Goal: Information Seeking & Learning: Check status

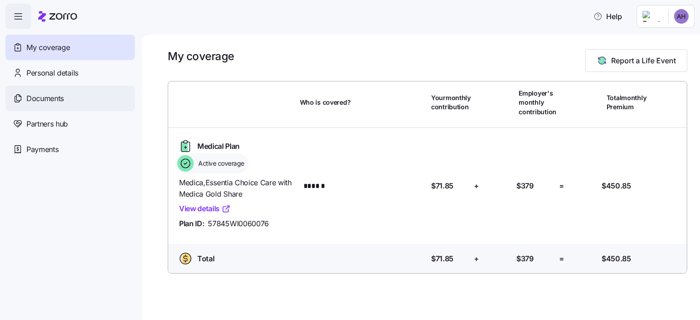
click at [64, 97] on span "Documents" at bounding box center [44, 98] width 37 height 11
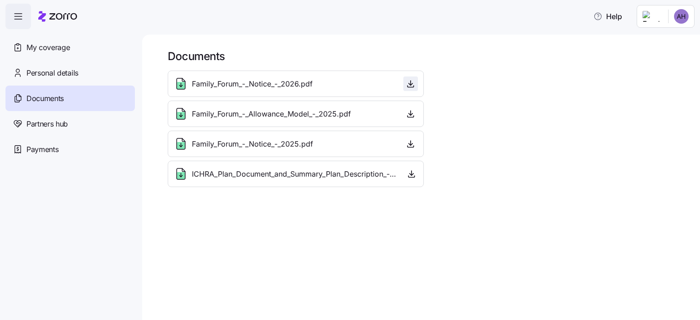
click at [410, 85] on icon "button" at bounding box center [410, 83] width 9 height 9
click at [413, 111] on icon "button" at bounding box center [410, 113] width 9 height 9
click at [403, 107] on button "button" at bounding box center [410, 114] width 15 height 15
click at [329, 89] on div "Family_Forum_-_Notice_-_2026.pdf" at bounding box center [296, 84] width 244 height 15
click at [72, 76] on span "Personal details" at bounding box center [52, 72] width 52 height 11
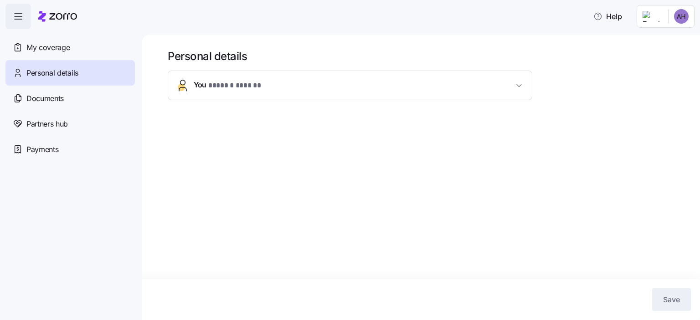
click at [191, 91] on button "You * ****** ****** *" at bounding box center [350, 85] width 364 height 29
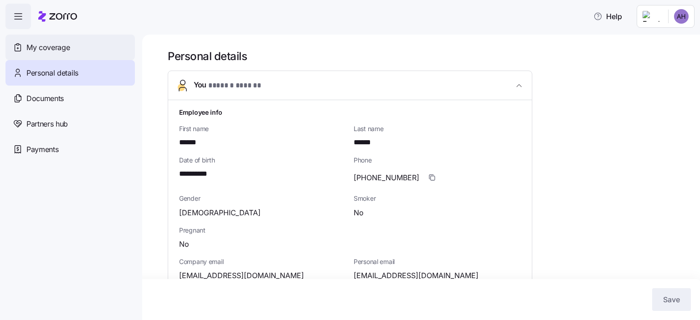
click at [67, 54] on div "My coverage" at bounding box center [69, 48] width 129 height 26
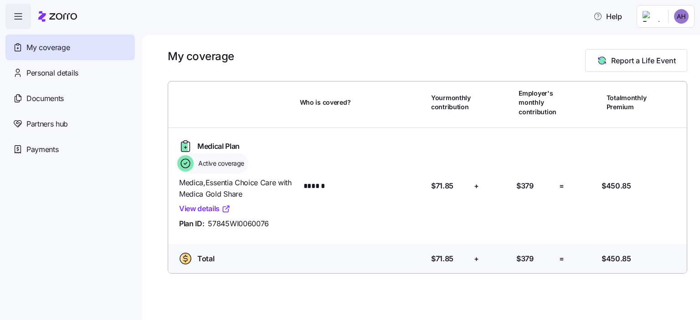
click at [231, 165] on span "Active coverage" at bounding box center [219, 163] width 49 height 9
click at [212, 210] on link "View details" at bounding box center [204, 208] width 51 height 11
click at [67, 82] on div "Personal details" at bounding box center [69, 73] width 129 height 26
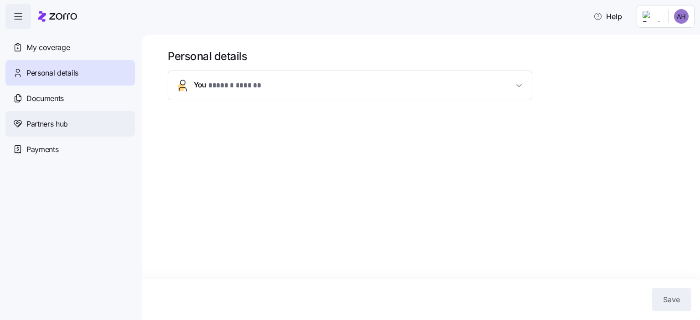
click at [56, 129] on span "Partners hub" at bounding box center [46, 123] width 41 height 11
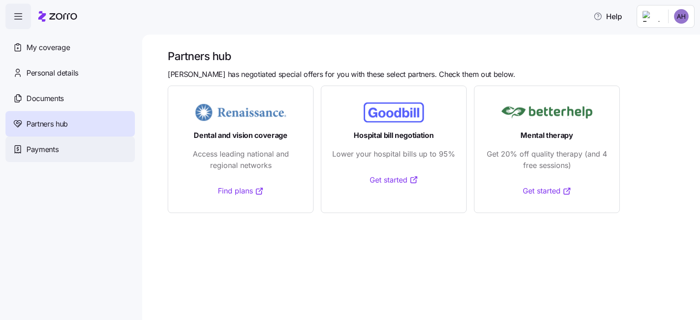
click at [64, 156] on div "Payments" at bounding box center [69, 150] width 129 height 26
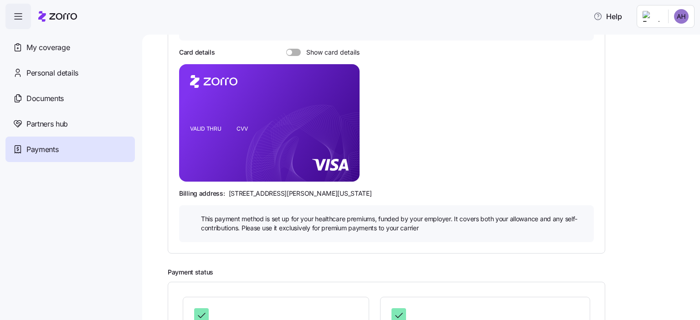
scroll to position [193, 0]
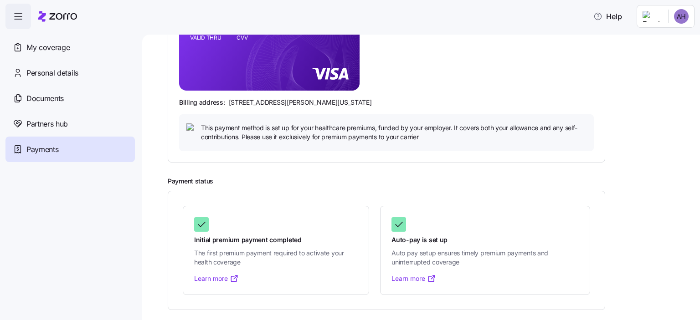
click at [264, 177] on h2 "Payment status" at bounding box center [427, 181] width 519 height 9
drag, startPoint x: 217, startPoint y: 180, endPoint x: 169, endPoint y: 185, distance: 48.1
click at [169, 185] on div "Payment status Initial premium payment completed The first premium payment requ…" at bounding box center [427, 243] width 519 height 133
click at [235, 183] on h2 "Payment status" at bounding box center [427, 181] width 519 height 9
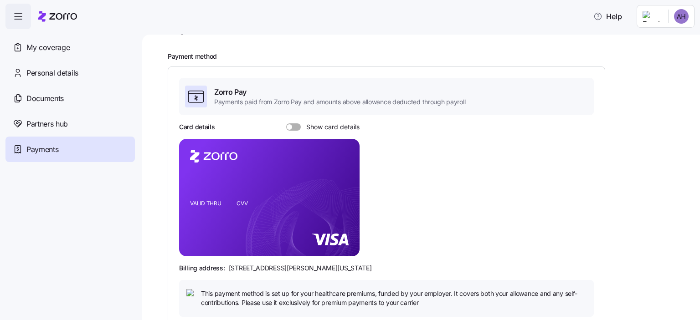
scroll to position [0, 0]
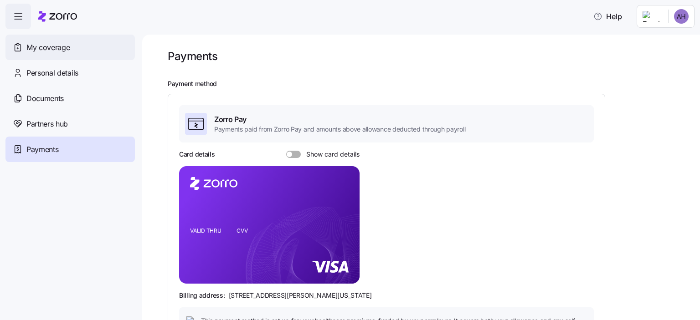
click at [72, 52] on div "My coverage" at bounding box center [69, 48] width 129 height 26
